Goal: Task Accomplishment & Management: Manage account settings

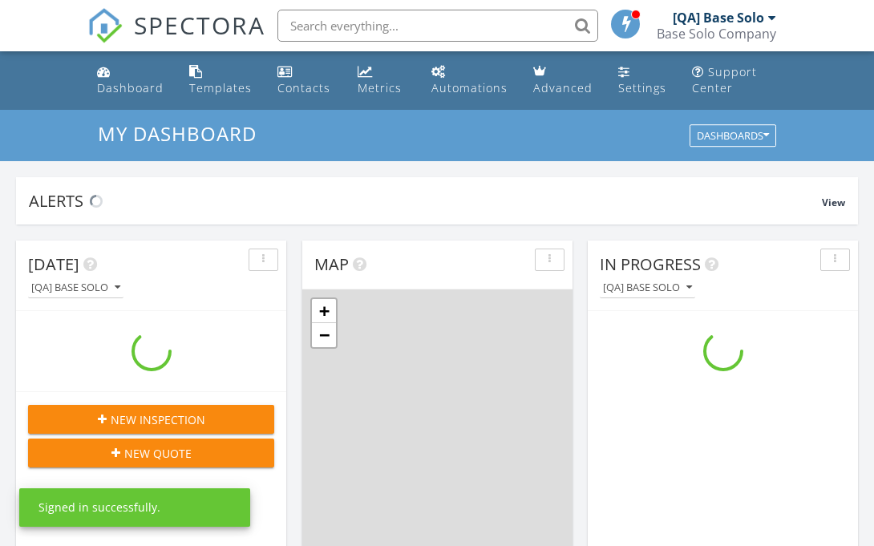
scroll to position [1460, 875]
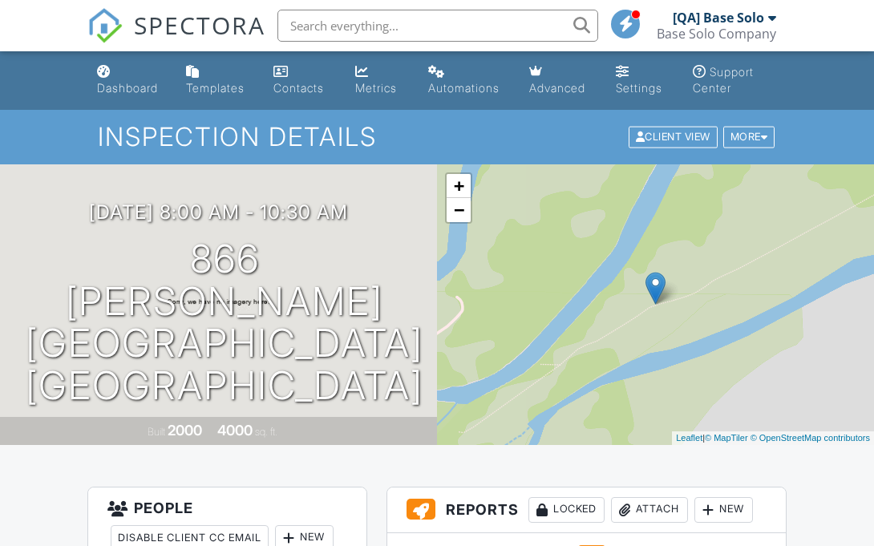
scroll to position [393, 0]
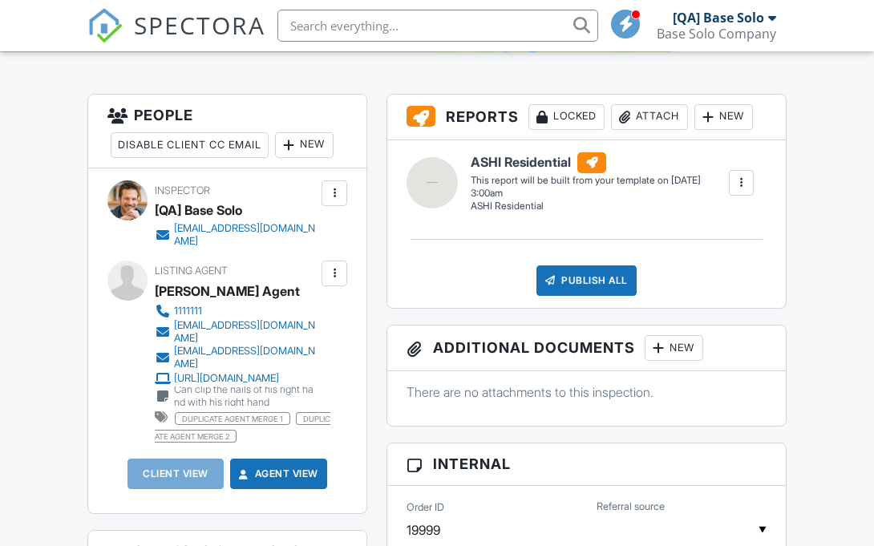
click at [334, 273] on div at bounding box center [334, 273] width 16 height 16
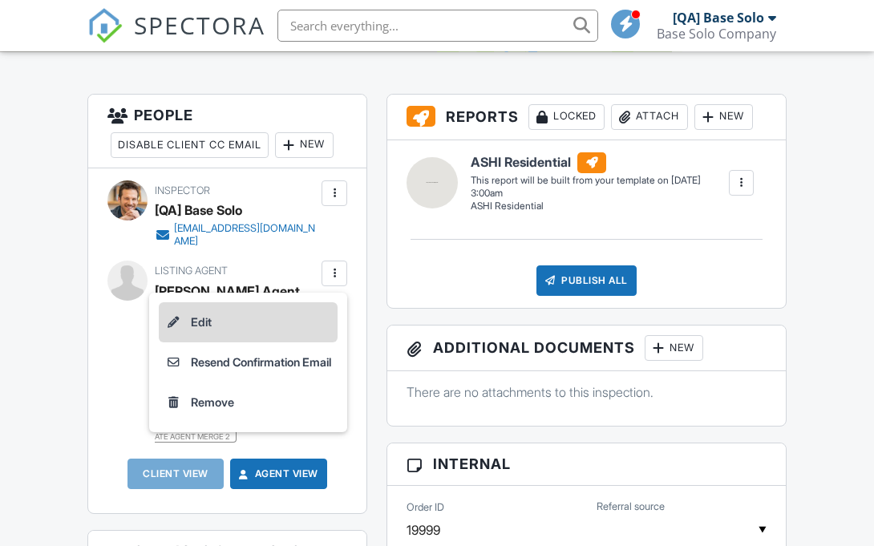
click at [243, 321] on li "Edit" at bounding box center [248, 322] width 179 height 40
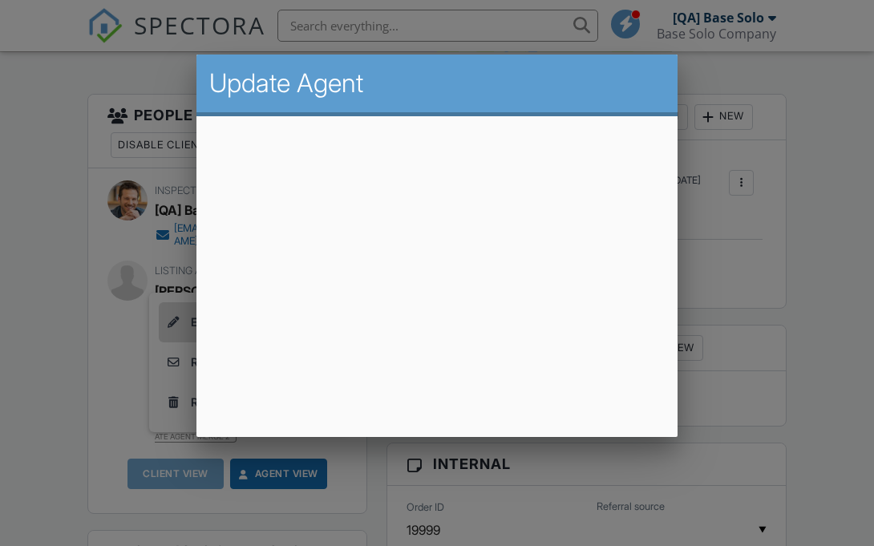
scroll to position [38, 0]
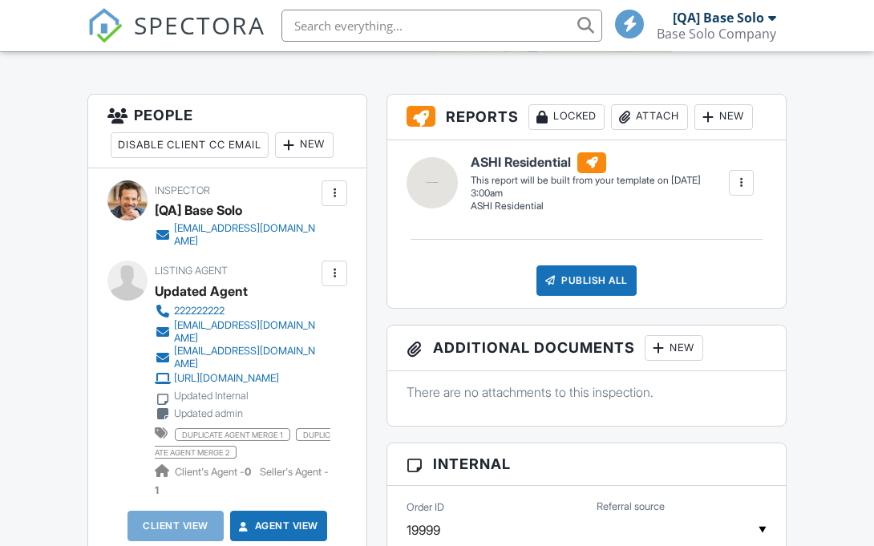
scroll to position [393, 0]
click at [334, 273] on div at bounding box center [334, 273] width 16 height 16
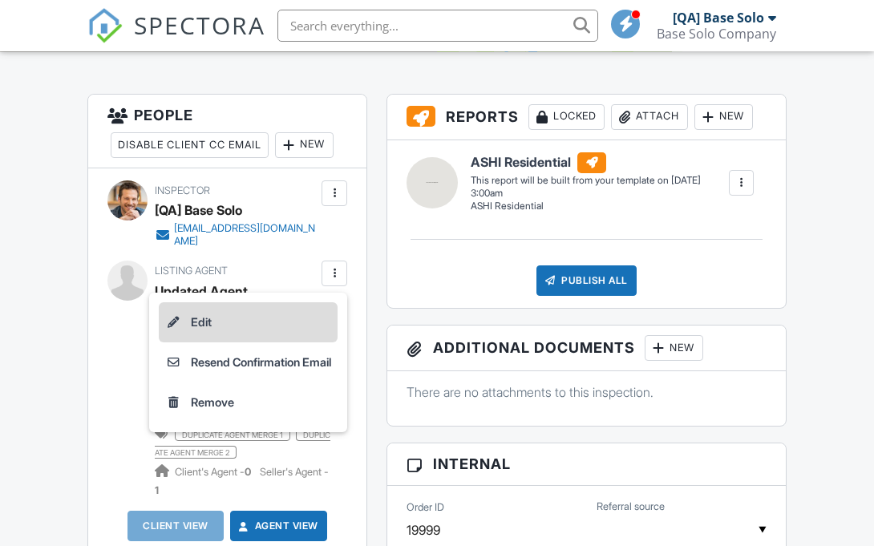
click at [243, 321] on li "Edit" at bounding box center [248, 322] width 179 height 40
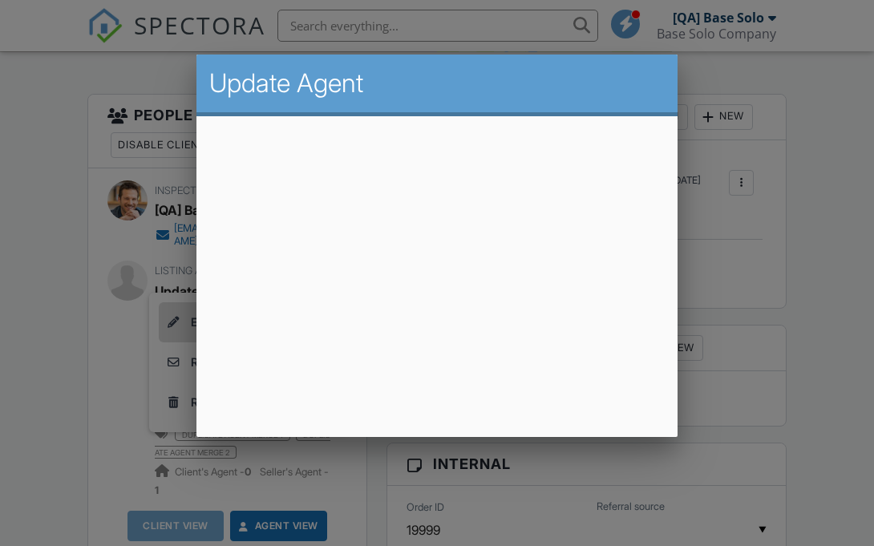
scroll to position [38, 0]
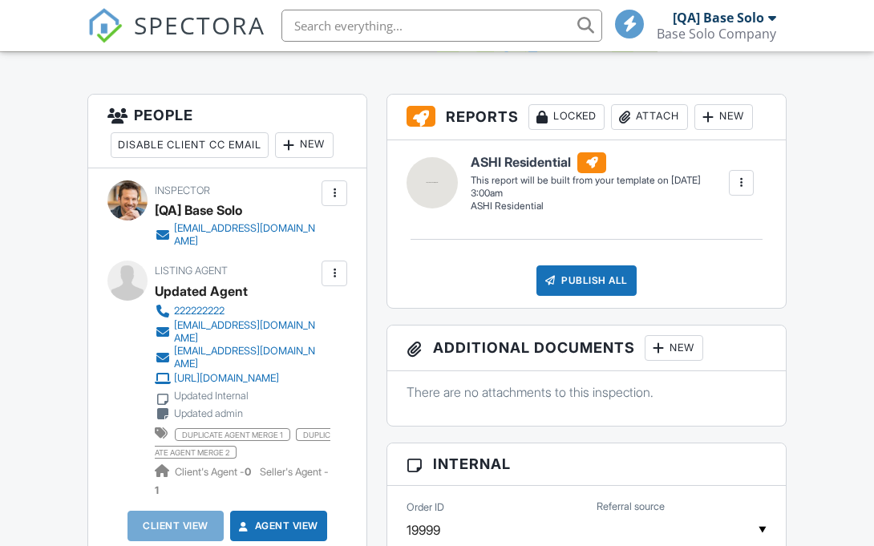
scroll to position [393, 0]
click at [334, 273] on div at bounding box center [334, 273] width 16 height 16
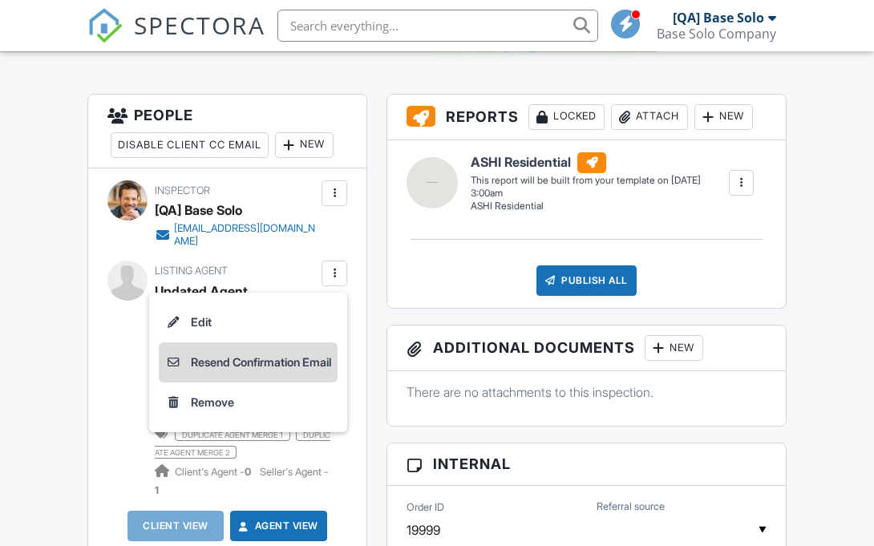
click at [243, 362] on li "Resend Confirmation Email" at bounding box center [248, 362] width 179 height 40
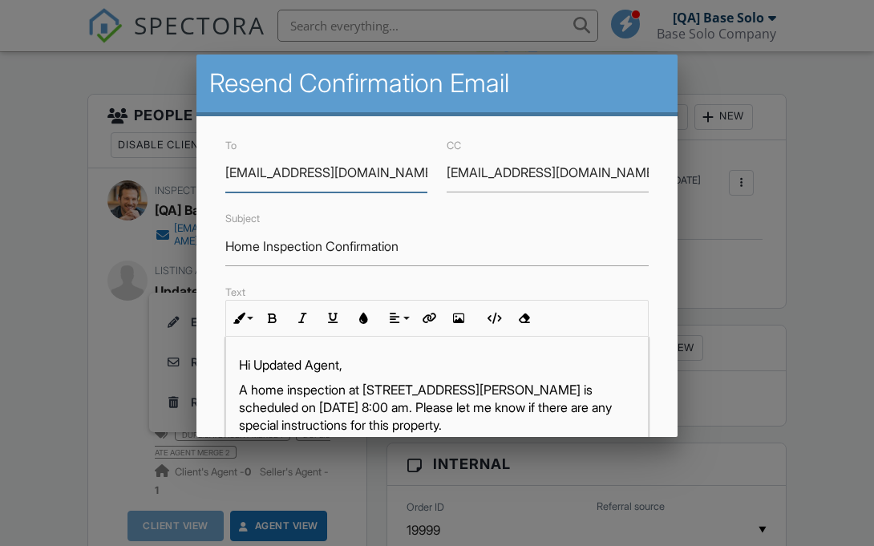
click at [547, 172] on input "[EMAIL_ADDRESS][DOMAIN_NAME]" at bounding box center [547, 172] width 202 height 39
click at [547, 172] on input "updated@email.com" at bounding box center [547, 172] width 202 height 39
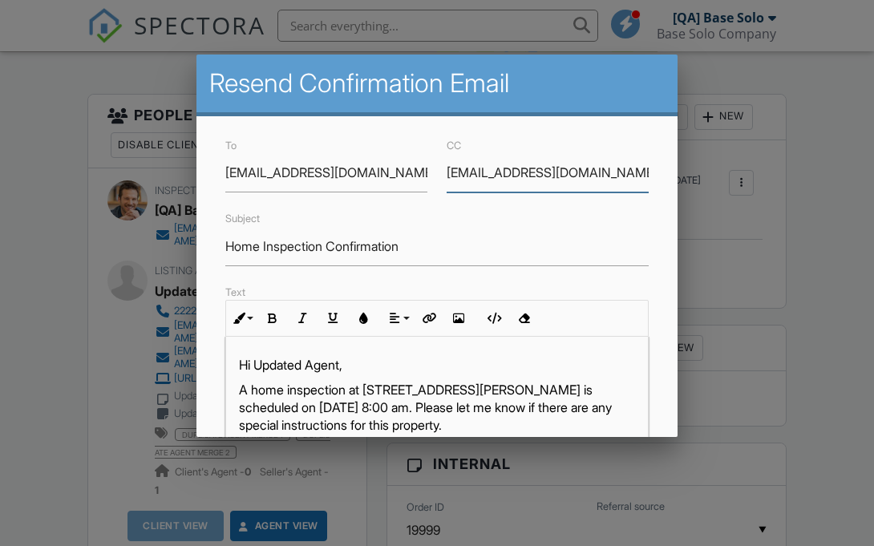
click at [547, 172] on input "updated@email.com" at bounding box center [547, 172] width 202 height 39
click at [437, 246] on input "Home Inspection Confirmation" at bounding box center [436, 246] width 423 height 39
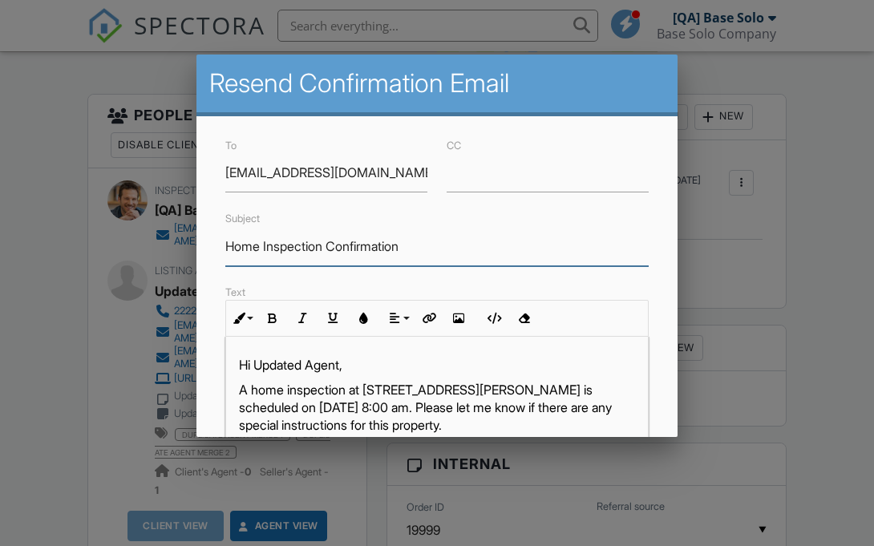
click at [437, 246] on input "Home Inspection Confirmation" at bounding box center [436, 246] width 423 height 39
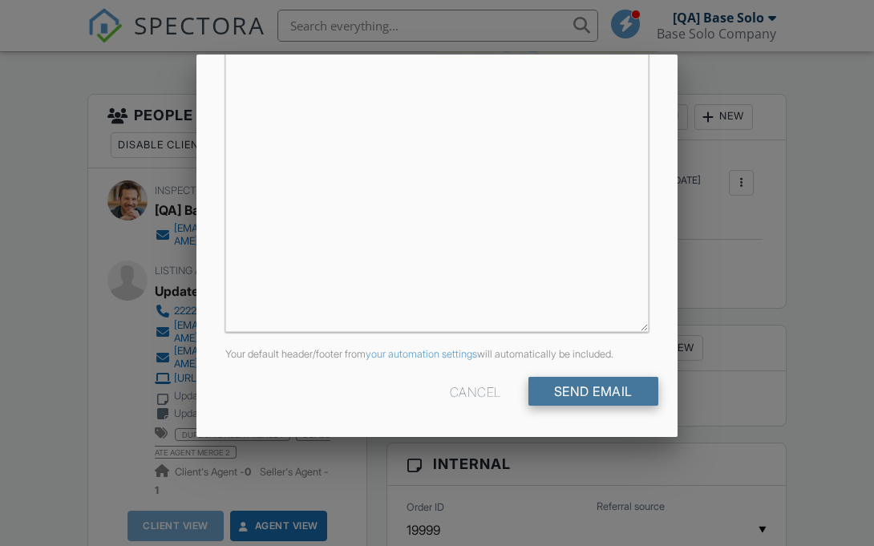
click at [592, 390] on input "Send Email" at bounding box center [593, 391] width 130 height 29
type input "Resend Confirmation Listing Agent"
click at [592, 390] on input "Send Email" at bounding box center [593, 391] width 130 height 29
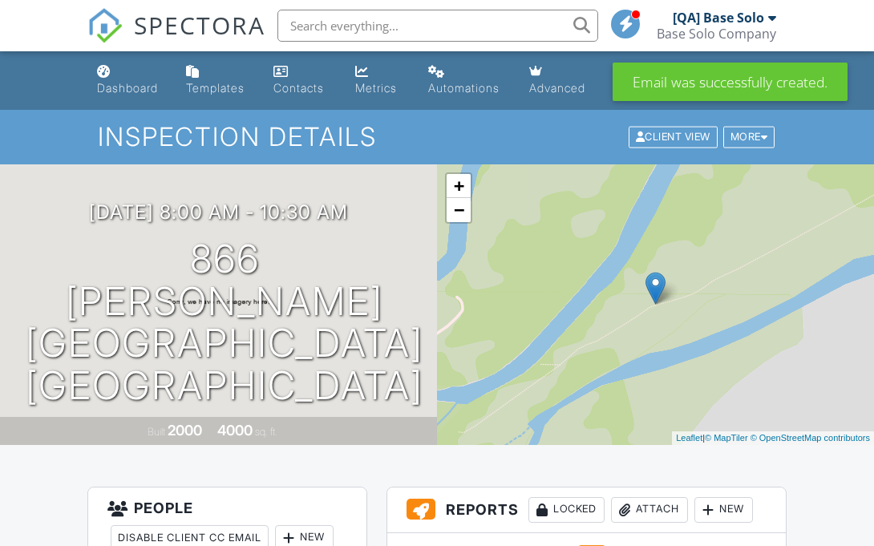
scroll to position [393, 0]
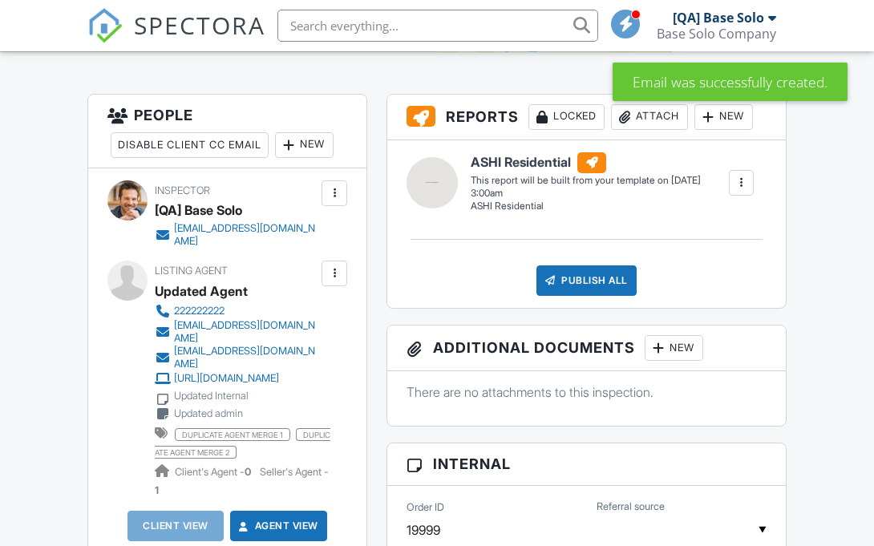
click at [334, 273] on div at bounding box center [334, 273] width 16 height 16
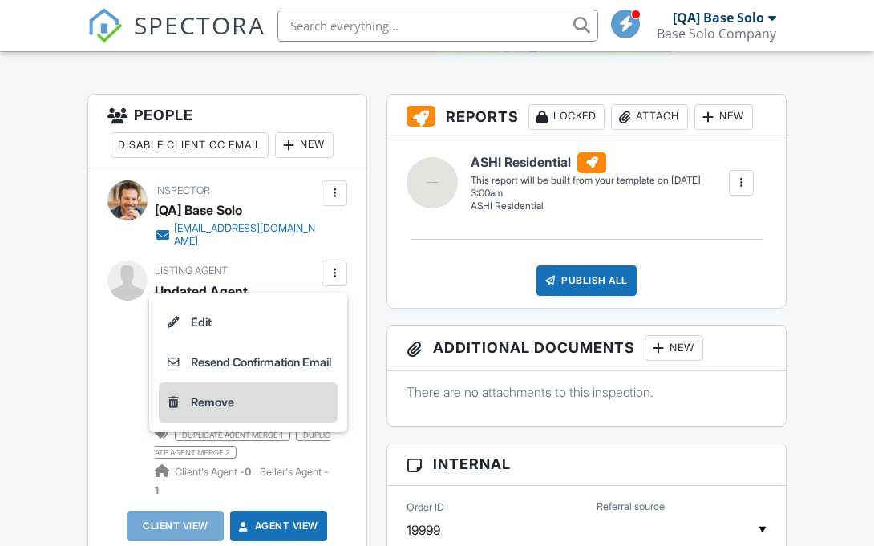
click at [243, 402] on li "Remove" at bounding box center [248, 402] width 179 height 40
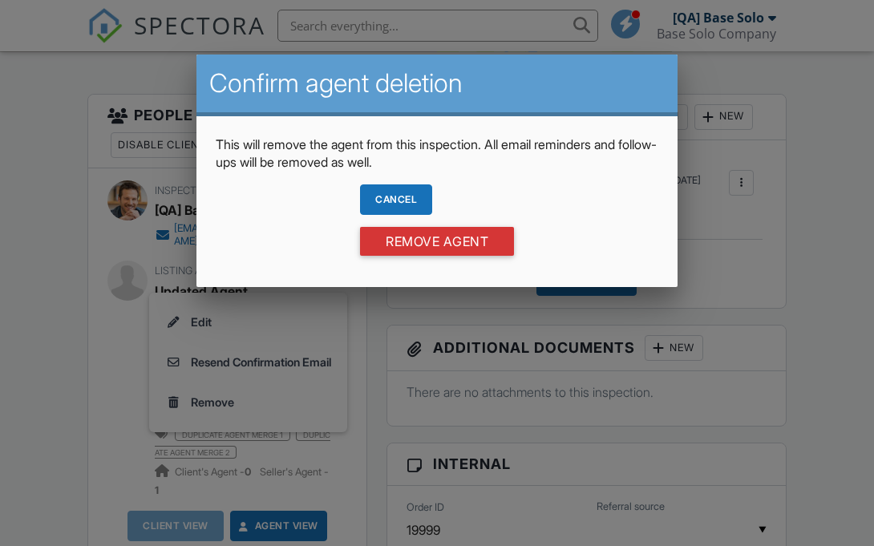
click at [394, 199] on div "Cancel" at bounding box center [396, 199] width 72 height 30
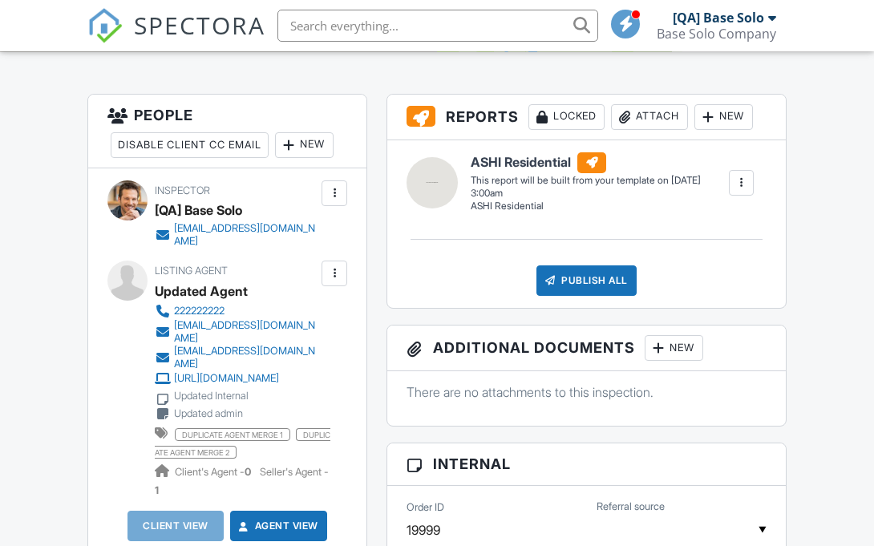
click at [334, 273] on div at bounding box center [334, 273] width 16 height 16
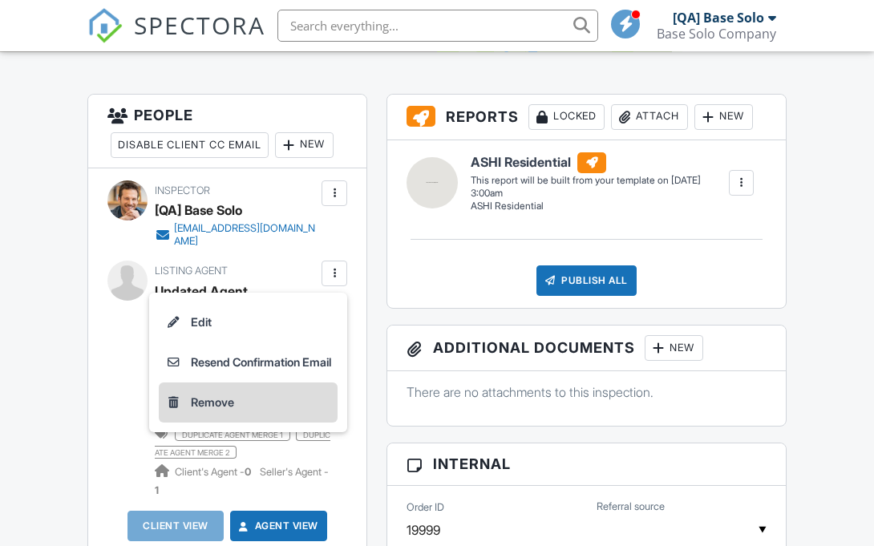
click at [243, 402] on li "Remove" at bounding box center [248, 402] width 179 height 40
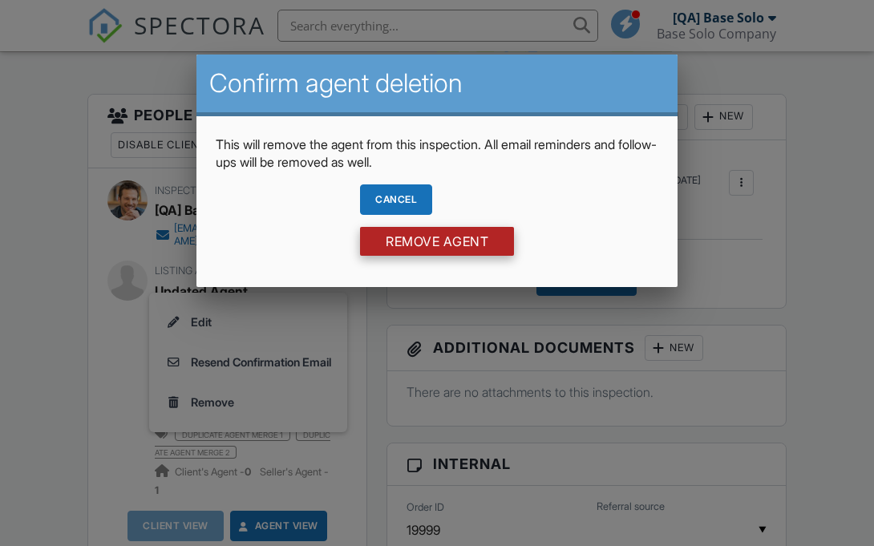
click at [437, 240] on input "Remove Agent" at bounding box center [437, 241] width 154 height 29
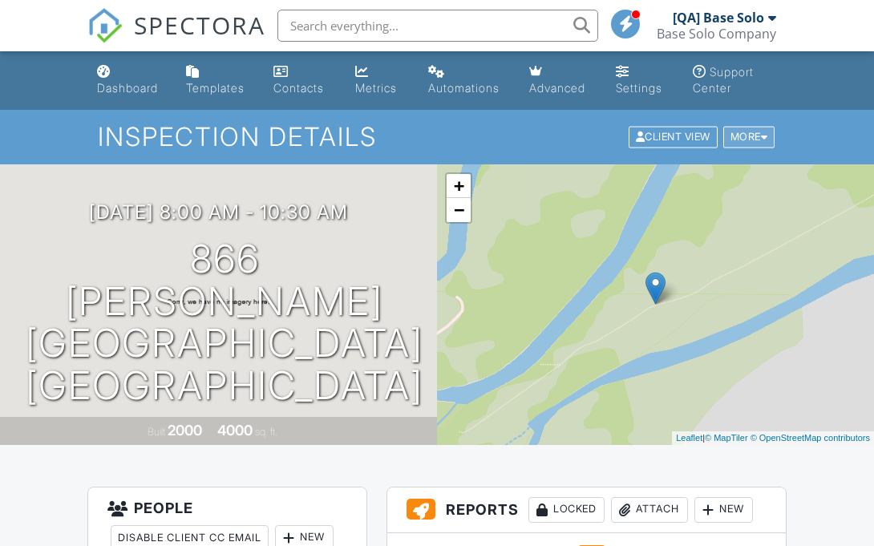
click at [746, 136] on div "More" at bounding box center [749, 138] width 52 height 22
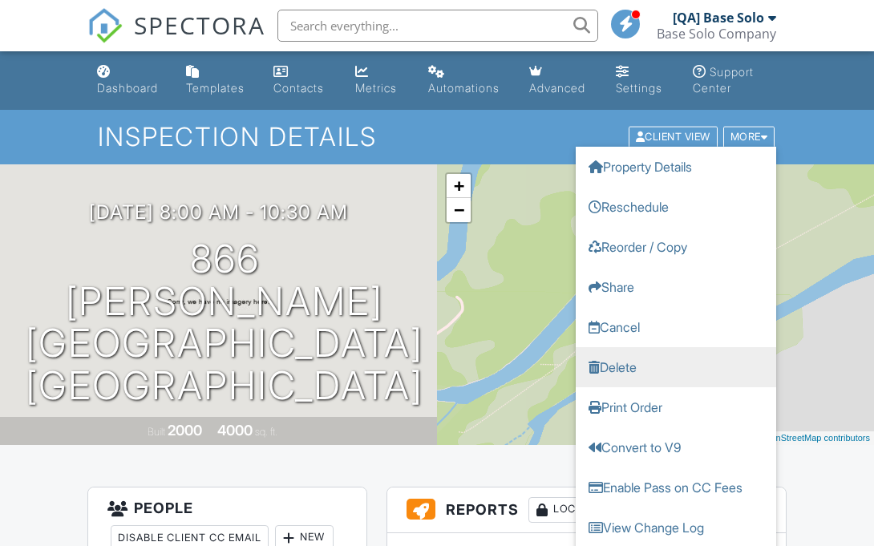
click at [676, 366] on link "Delete" at bounding box center [676, 367] width 200 height 40
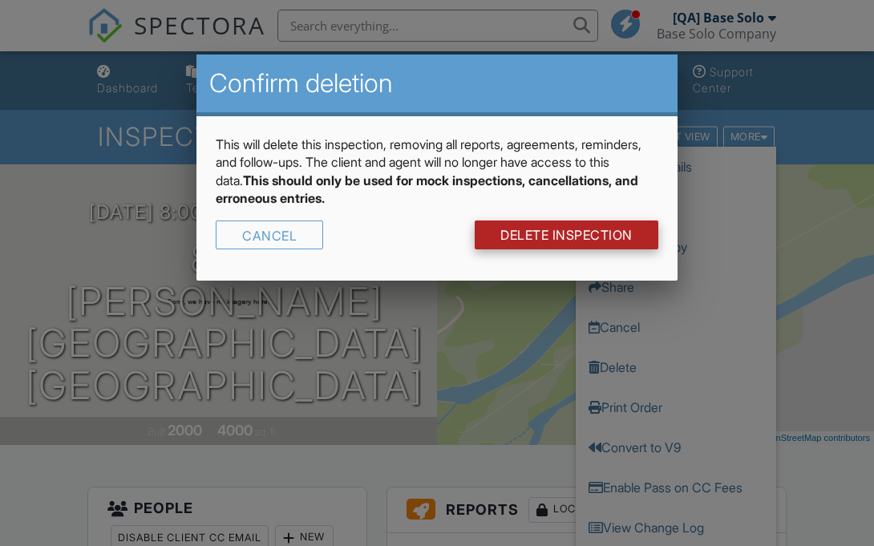
click at [564, 234] on link "DELETE Inspection" at bounding box center [567, 234] width 184 height 29
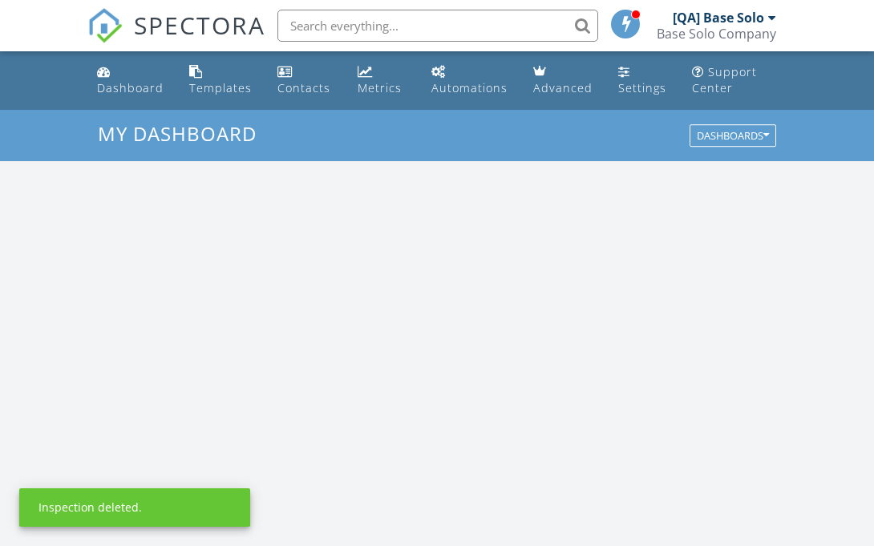
scroll to position [1460, 875]
